Goal: Task Accomplishment & Management: Complete application form

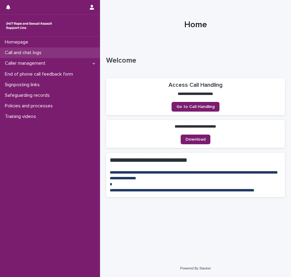
click at [43, 53] on p "Call and chat logs" at bounding box center [24, 53] width 44 height 6
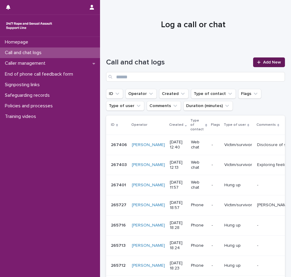
click at [267, 64] on span "Add New" at bounding box center [272, 62] width 18 height 4
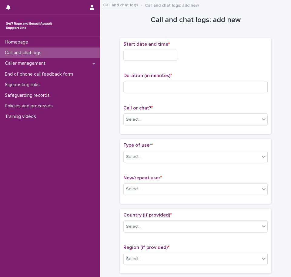
click at [139, 53] on input "text" at bounding box center [150, 55] width 54 height 11
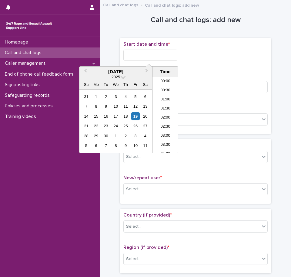
scroll to position [185, 0]
drag, startPoint x: 168, startPoint y: 113, endPoint x: 165, endPoint y: 91, distance: 22.0
click at [168, 113] on li "12:00" at bounding box center [165, 115] width 26 height 9
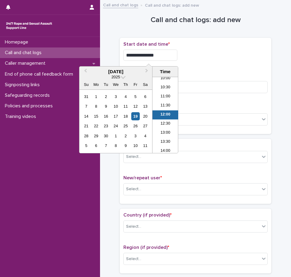
drag, startPoint x: 161, startPoint y: 55, endPoint x: 153, endPoint y: 52, distance: 8.7
click at [153, 52] on input "**********" at bounding box center [150, 55] width 54 height 11
type input "**********"
click at [236, 73] on p "Duration (in minutes) *" at bounding box center [195, 76] width 144 height 6
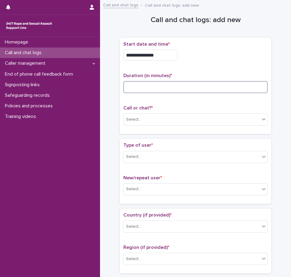
click at [181, 89] on input at bounding box center [195, 87] width 144 height 12
type input "**"
click at [135, 119] on div "Select..." at bounding box center [133, 120] width 15 height 6
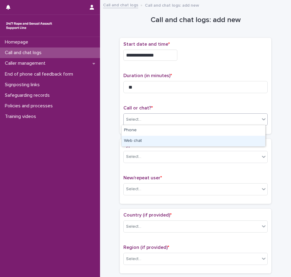
click at [138, 139] on div "Web chat" at bounding box center [193, 141] width 144 height 11
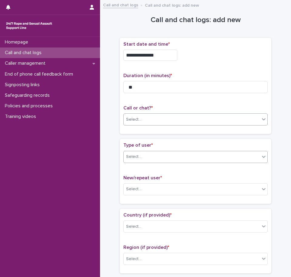
click at [147, 155] on div "Select..." at bounding box center [192, 157] width 136 height 10
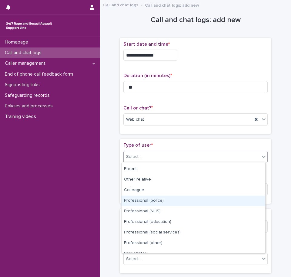
scroll to position [0, 0]
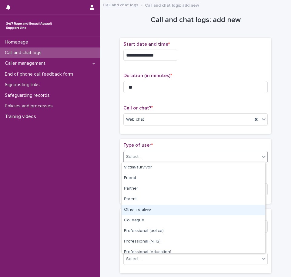
click at [145, 214] on div "Other relative" at bounding box center [193, 210] width 144 height 11
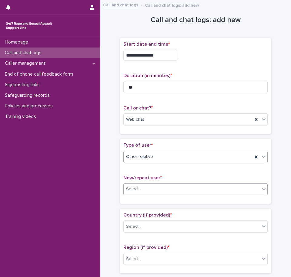
click at [145, 188] on div "Select..." at bounding box center [192, 189] width 136 height 10
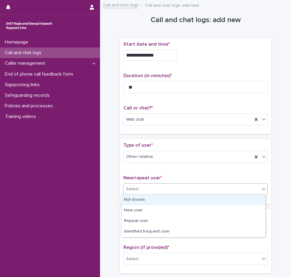
click at [147, 200] on div "Not known" at bounding box center [193, 200] width 144 height 11
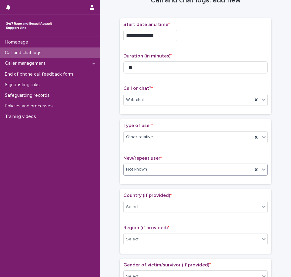
scroll to position [30, 0]
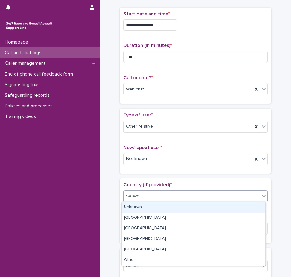
click at [151, 197] on div "Select..." at bounding box center [192, 197] width 136 height 10
click at [151, 206] on div "Unknown" at bounding box center [193, 207] width 144 height 11
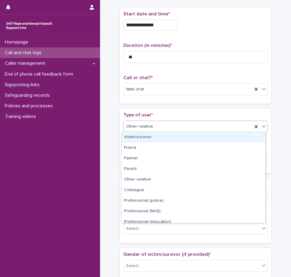
click at [154, 121] on div "Other relative" at bounding box center [195, 127] width 144 height 12
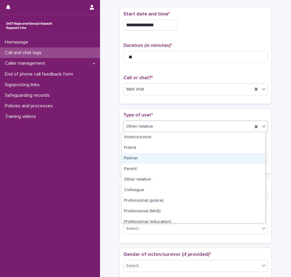
click at [155, 157] on div "Partner" at bounding box center [193, 159] width 144 height 11
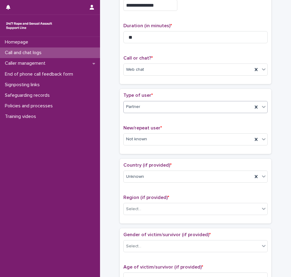
scroll to position [61, 0]
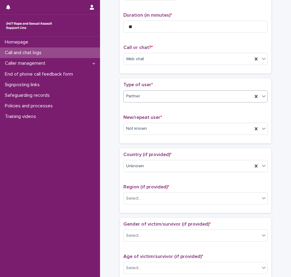
click at [160, 191] on div "Region (if provided) * Select..." at bounding box center [195, 196] width 144 height 25
click at [158, 196] on div "Select..." at bounding box center [192, 199] width 136 height 10
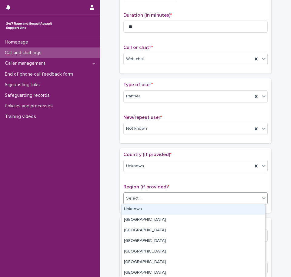
click at [156, 210] on div "Unknown" at bounding box center [193, 209] width 144 height 11
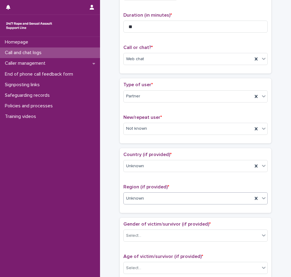
scroll to position [121, 0]
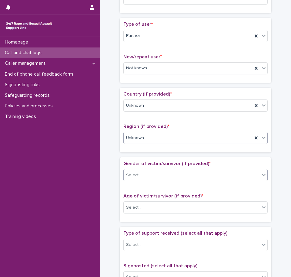
click at [150, 173] on div "Select..." at bounding box center [192, 176] width 136 height 10
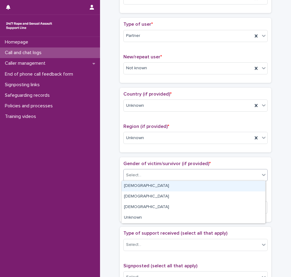
click at [153, 187] on div "[DEMOGRAPHIC_DATA]" at bounding box center [193, 186] width 144 height 11
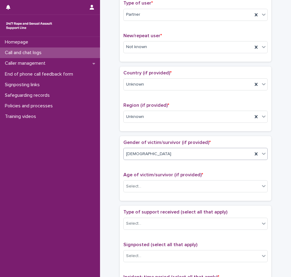
scroll to position [151, 0]
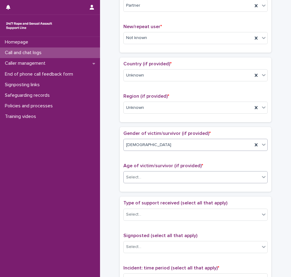
click at [157, 177] on div "Select..." at bounding box center [192, 178] width 136 height 10
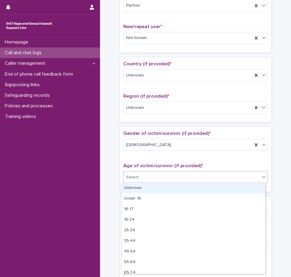
click at [153, 188] on div "Unknown" at bounding box center [193, 188] width 144 height 11
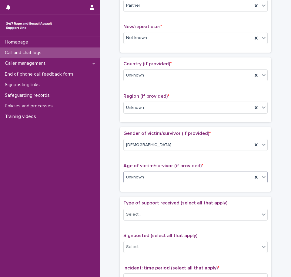
scroll to position [212, 0]
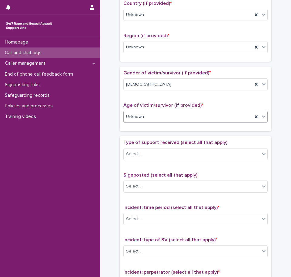
click at [151, 160] on div "Type of support received (select all that apply) Select..." at bounding box center [195, 152] width 144 height 25
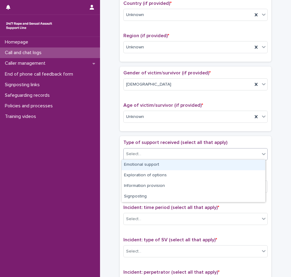
click at [151, 150] on div "Select..." at bounding box center [192, 154] width 136 height 10
click at [152, 167] on div "Emotional support" at bounding box center [193, 165] width 144 height 11
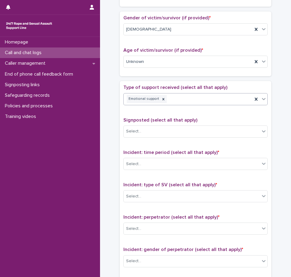
scroll to position [273, 0]
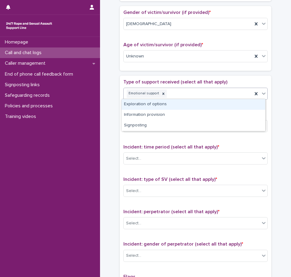
click at [179, 92] on div "Emotional support" at bounding box center [188, 93] width 129 height 11
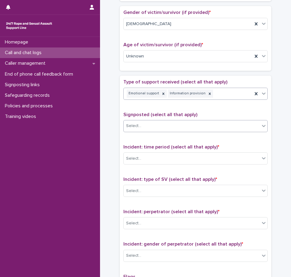
click at [161, 122] on div "Select..." at bounding box center [192, 126] width 136 height 10
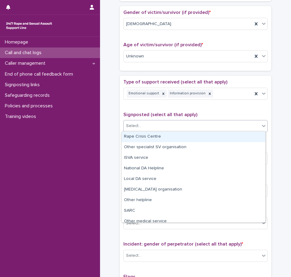
click at [161, 138] on div "Rape Crisis Centre" at bounding box center [193, 137] width 144 height 11
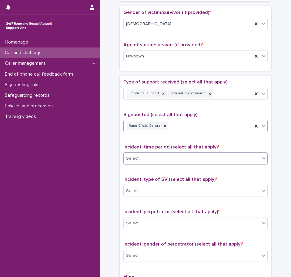
click at [151, 158] on div "Select..." at bounding box center [192, 159] width 136 height 10
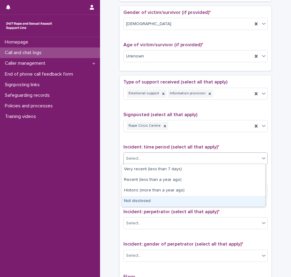
click at [159, 199] on div "Not disclosed" at bounding box center [193, 201] width 144 height 11
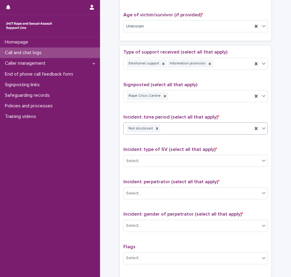
scroll to position [303, 0]
click at [155, 157] on div "Select..." at bounding box center [192, 161] width 136 height 10
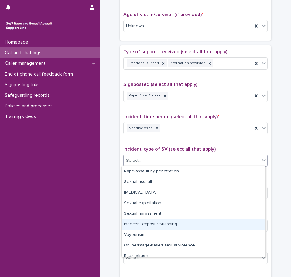
scroll to position [15, 0]
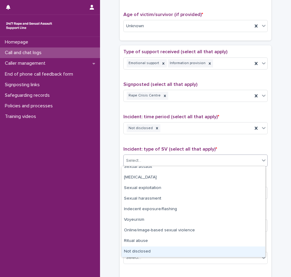
drag, startPoint x: 151, startPoint y: 250, endPoint x: 156, endPoint y: 219, distance: 31.7
click at [151, 250] on div "Not disclosed" at bounding box center [193, 252] width 144 height 11
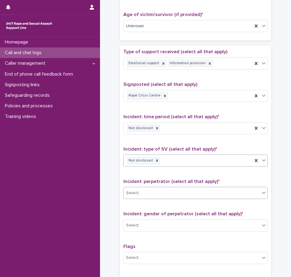
click at [152, 190] on div "Select..." at bounding box center [192, 193] width 136 height 10
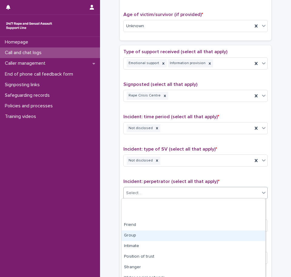
scroll to position [38, 0]
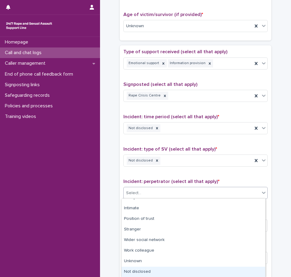
click at [151, 270] on div "Not disclosed" at bounding box center [193, 272] width 144 height 11
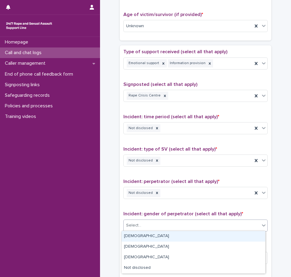
click at [151, 223] on div "Select..." at bounding box center [192, 226] width 136 height 10
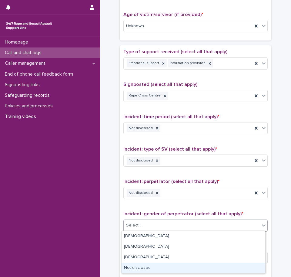
click at [156, 269] on div "Not disclosed" at bounding box center [193, 268] width 144 height 11
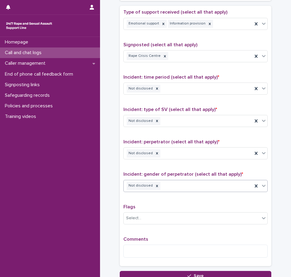
scroll to position [393, 0]
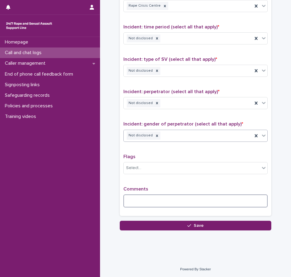
click at [151, 197] on textarea at bounding box center [195, 201] width 144 height 13
type textarea "*"
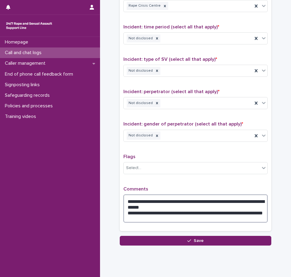
click at [239, 199] on textarea "**********" at bounding box center [195, 209] width 144 height 28
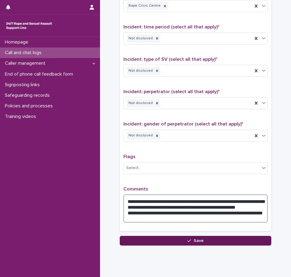
type textarea "**********"
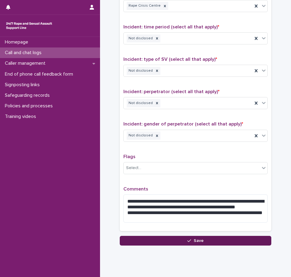
click at [242, 241] on button "Save" at bounding box center [195, 241] width 151 height 10
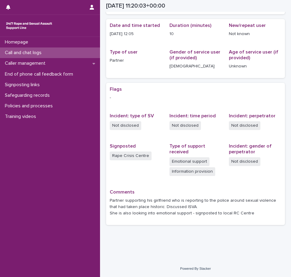
scroll to position [55, 0]
click at [141, 165] on div "Signposted Rape Crisis Centre" at bounding box center [136, 155] width 52 height 23
click at [191, 99] on p "-" at bounding box center [195, 98] width 171 height 6
